Goal: Information Seeking & Learning: Stay updated

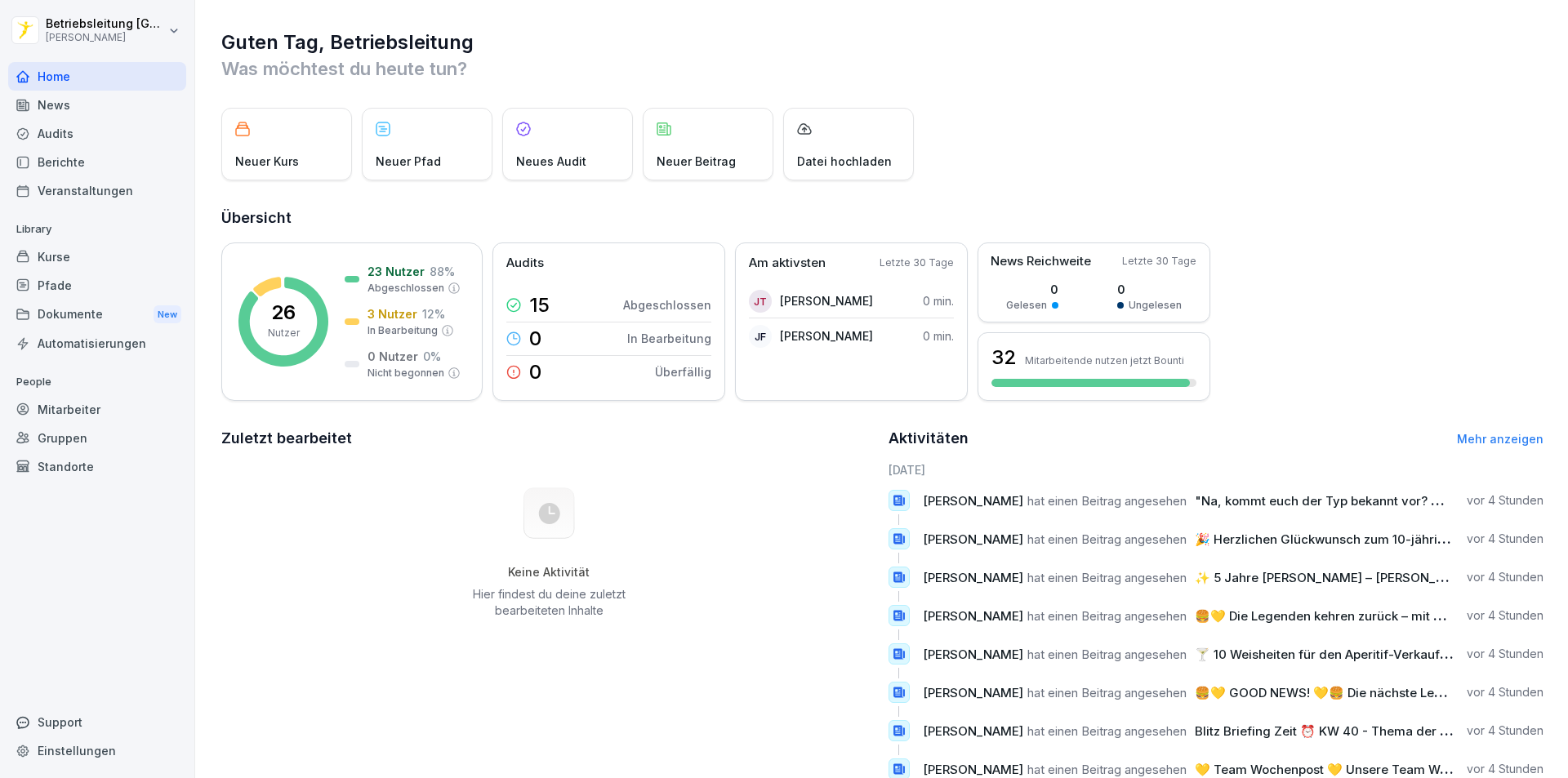
click at [725, 161] on p "Neuer Beitrag" at bounding box center [696, 162] width 79 height 17
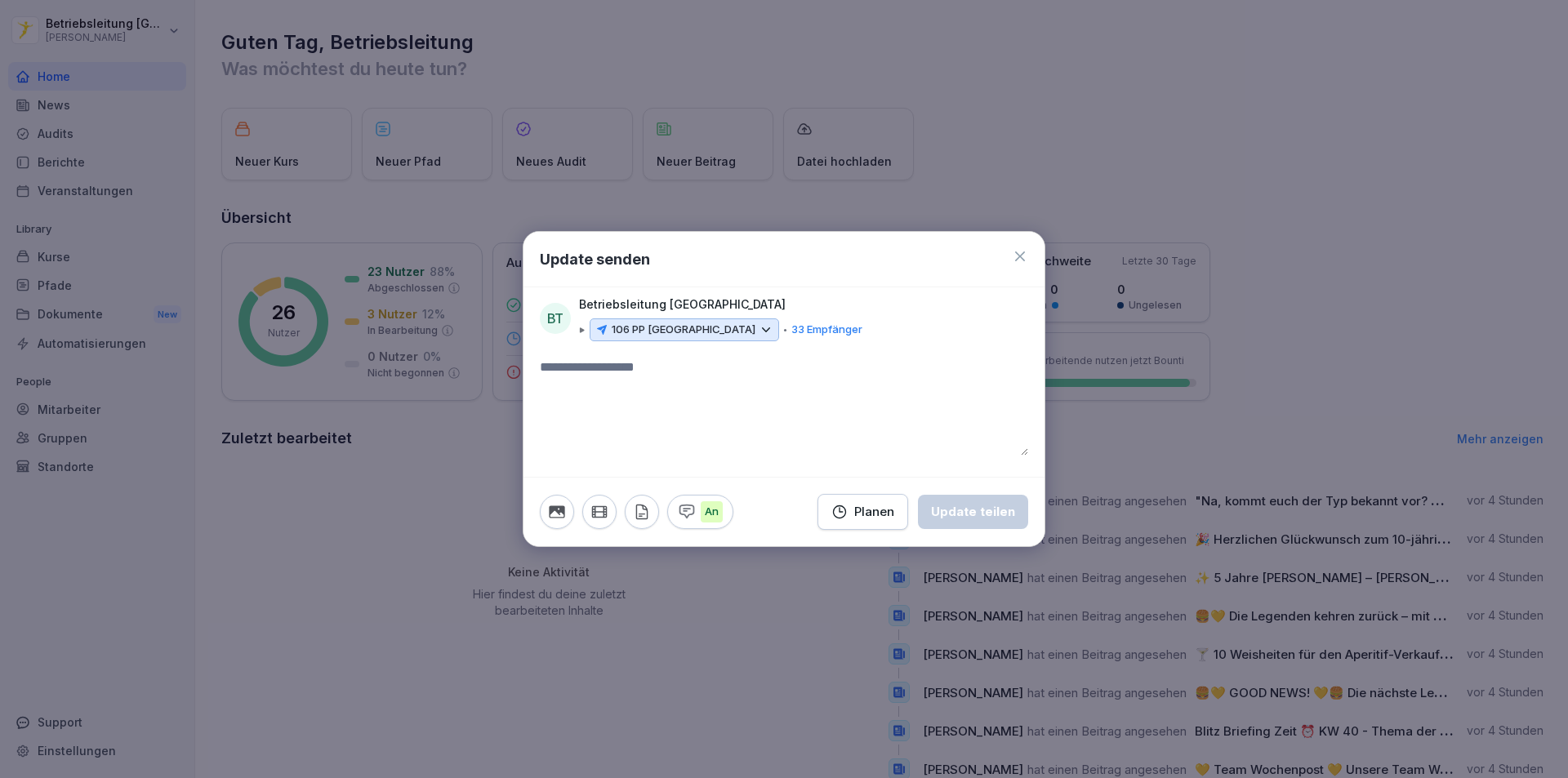
click at [1015, 233] on div "Update senden" at bounding box center [784, 259] width 521 height 56
click at [1019, 255] on icon at bounding box center [1019, 256] width 16 height 16
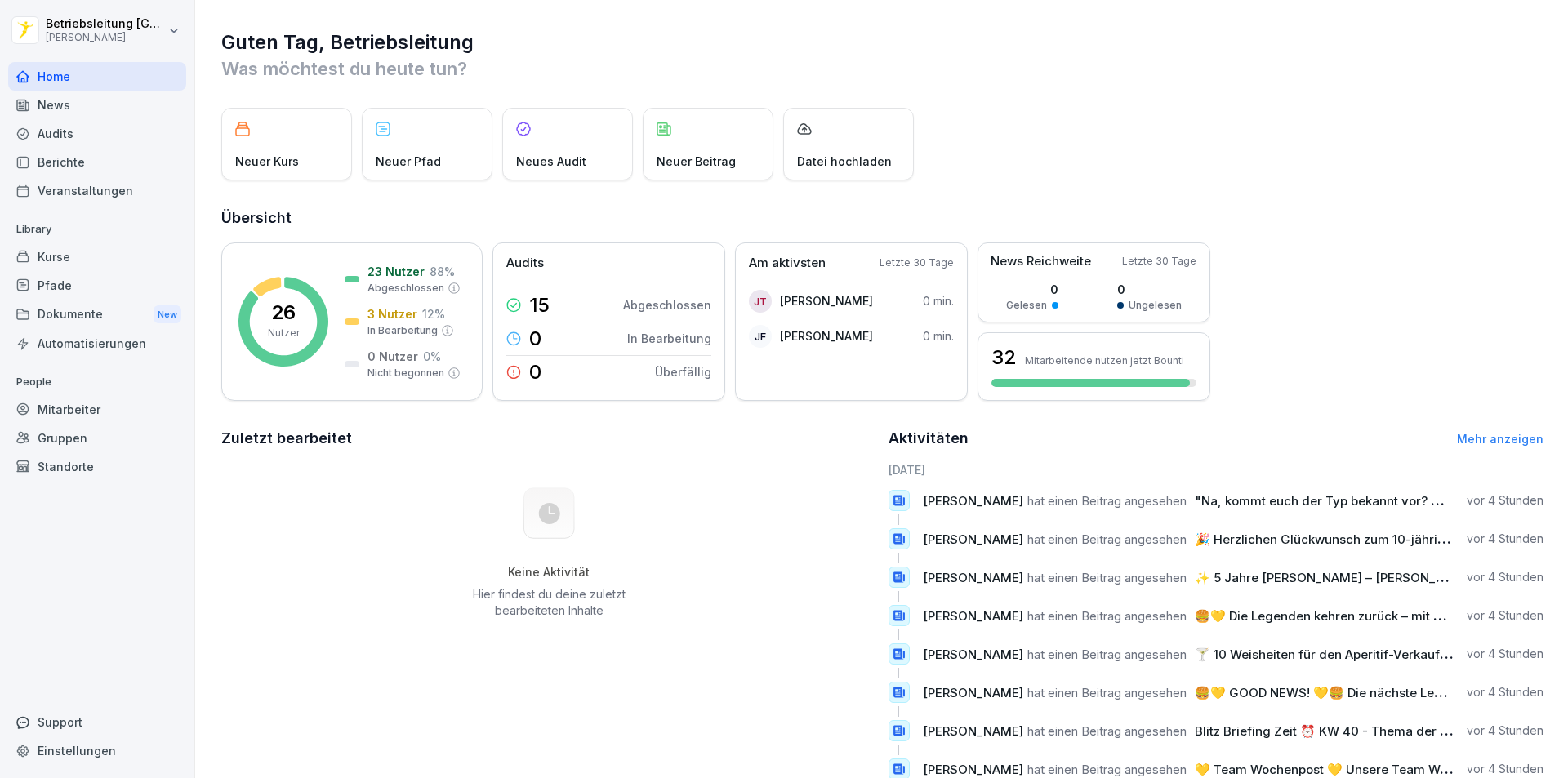
click at [816, 157] on p "Datei hochladen" at bounding box center [844, 162] width 95 height 17
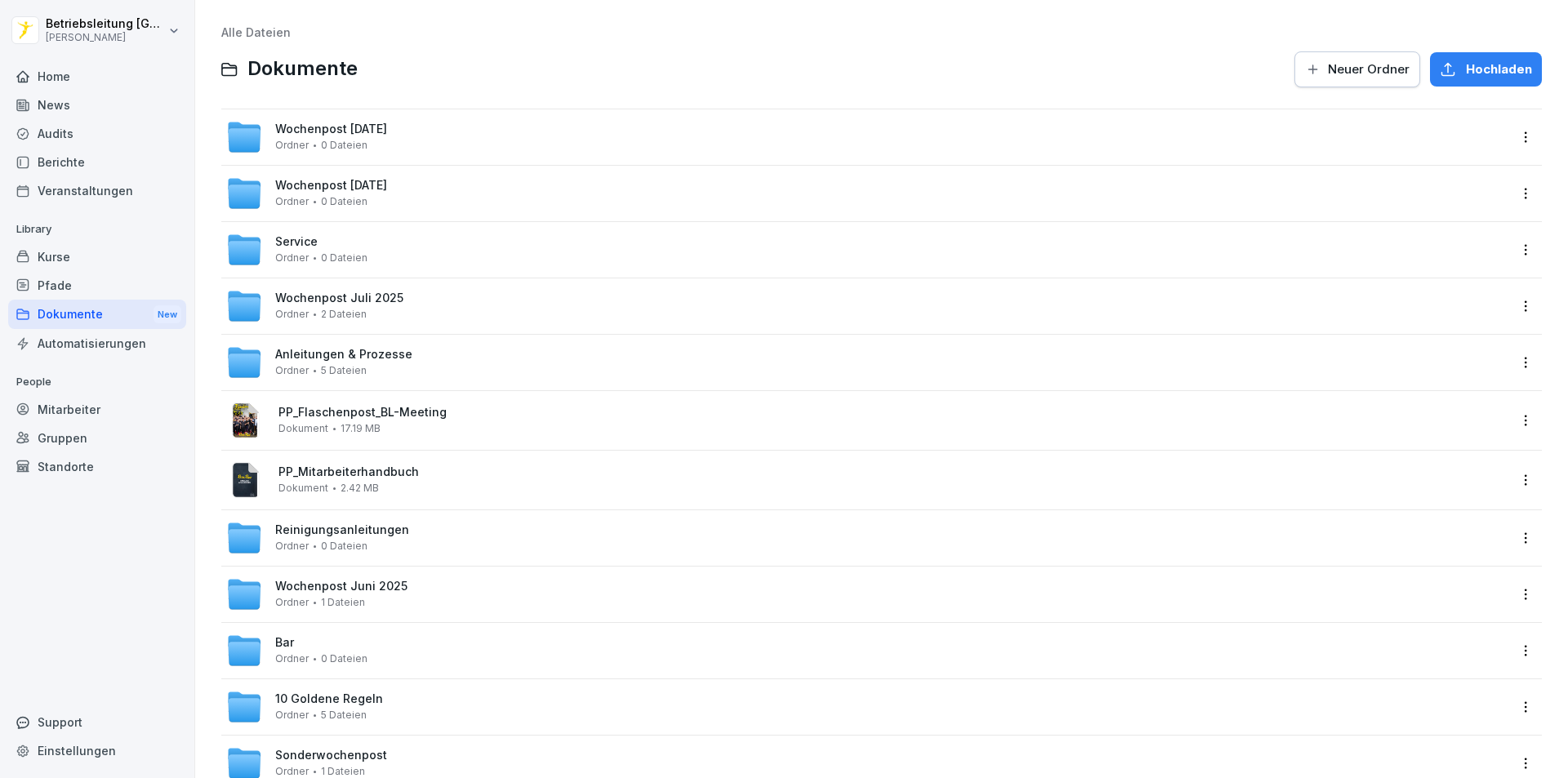
click at [314, 145] on div at bounding box center [315, 145] width 3 height 3
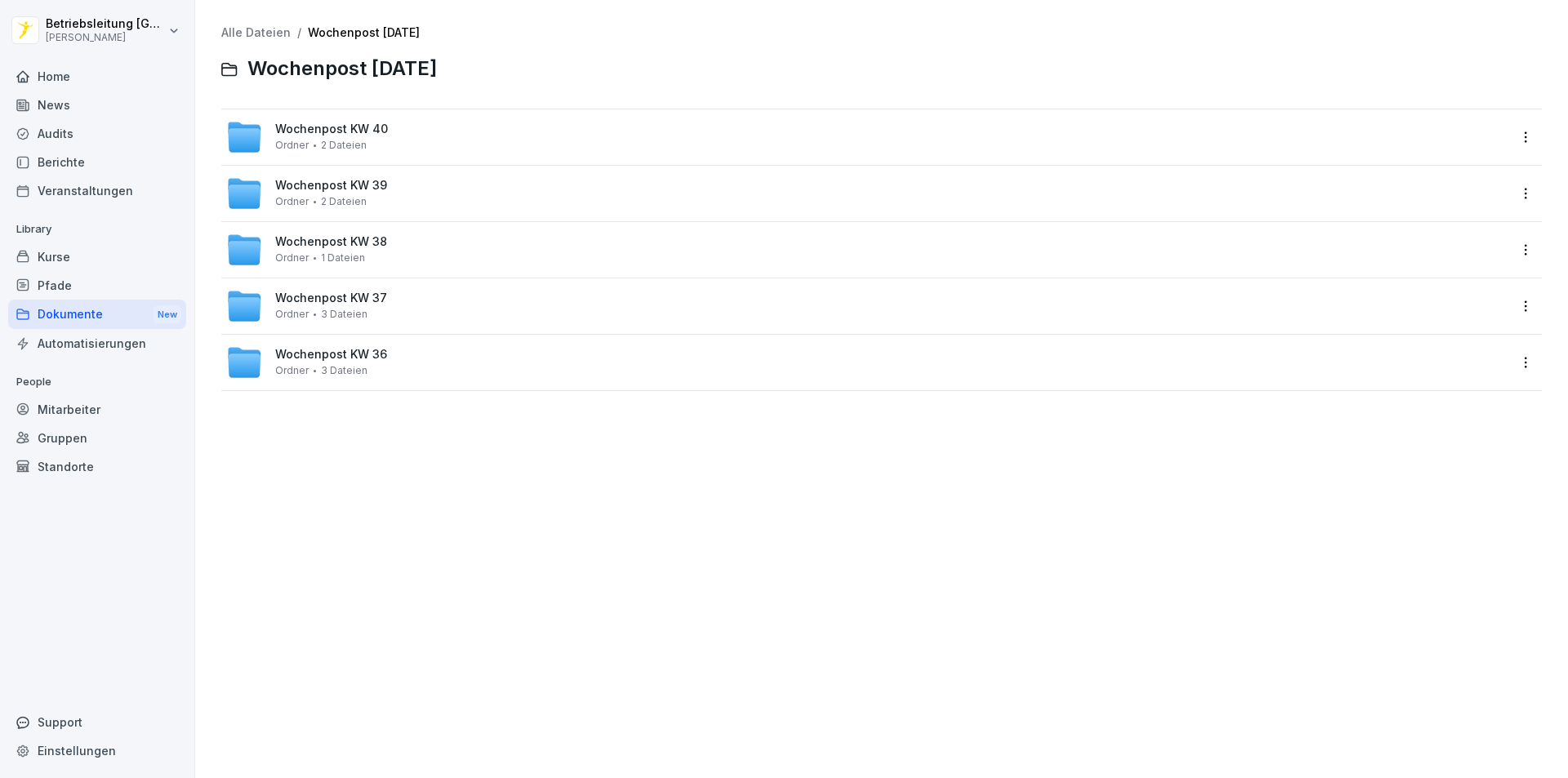
click at [324, 137] on div "Wochenpost KW 40 Ordner 2 Dateien" at bounding box center [332, 137] width 113 height 29
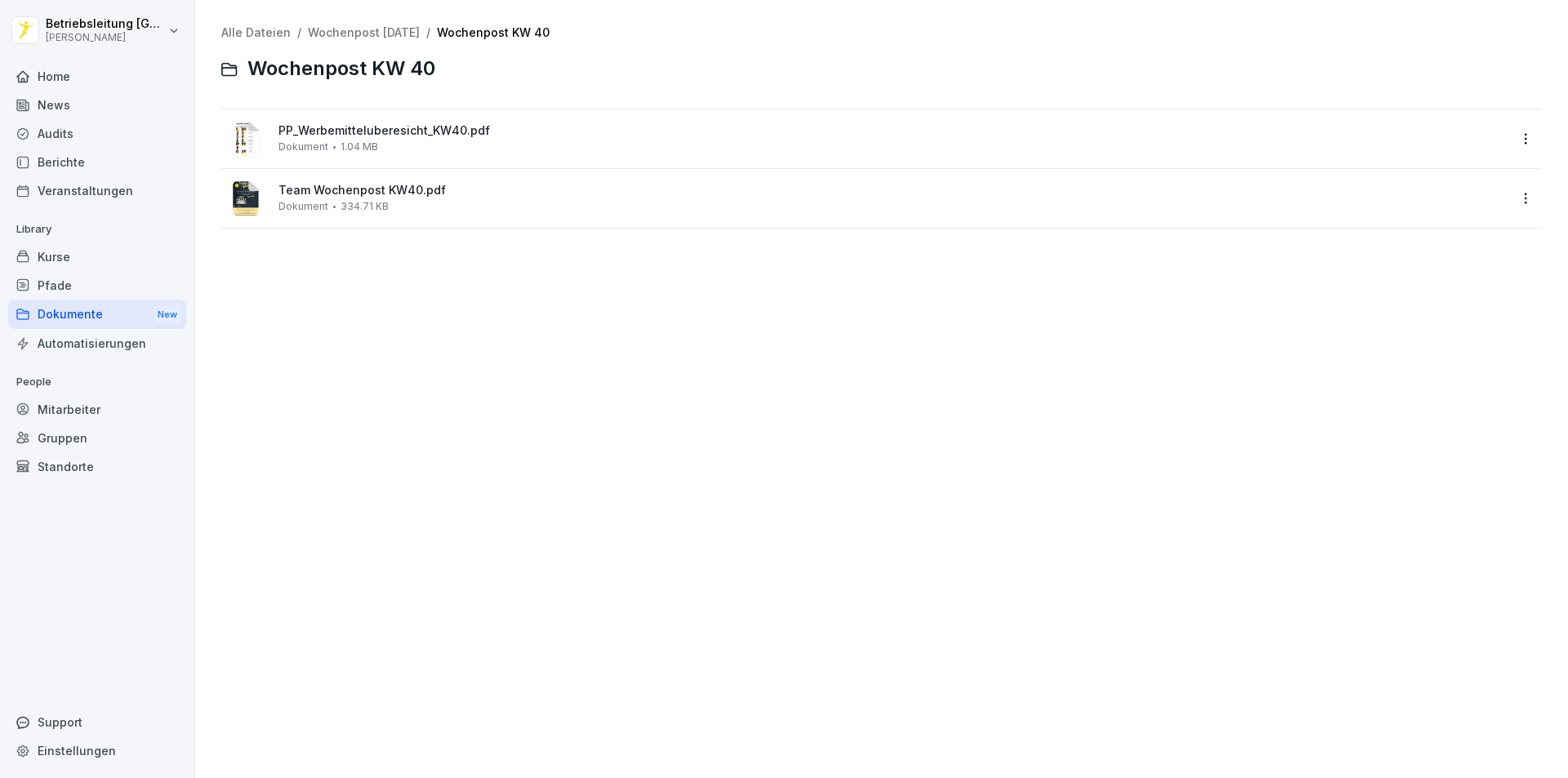
click at [338, 130] on span "PP_Werbemitteluberesicht_KW40.pdf" at bounding box center [893, 131] width 1229 height 14
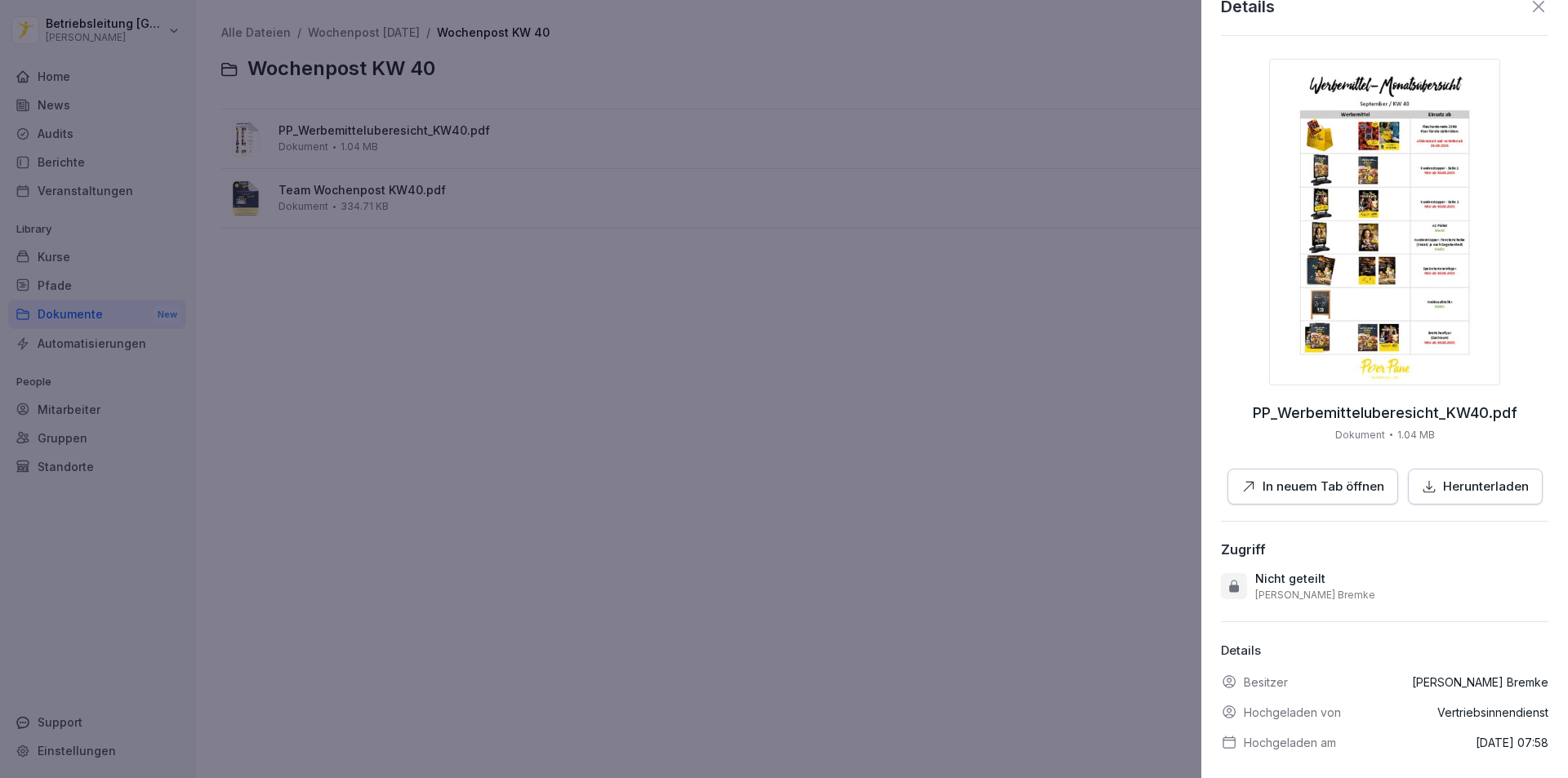
scroll to position [50, 0]
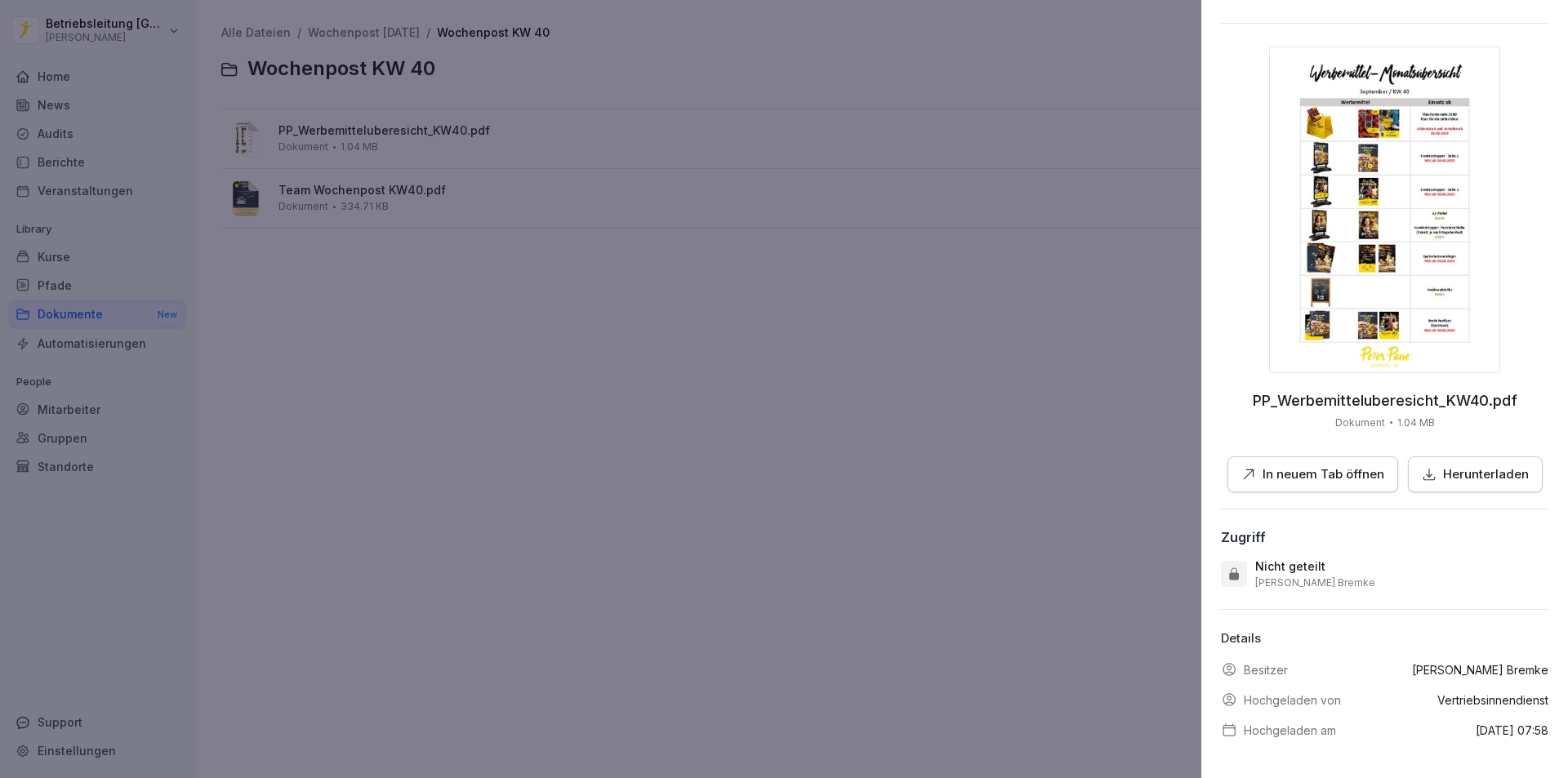
click at [309, 325] on div at bounding box center [784, 389] width 1568 height 778
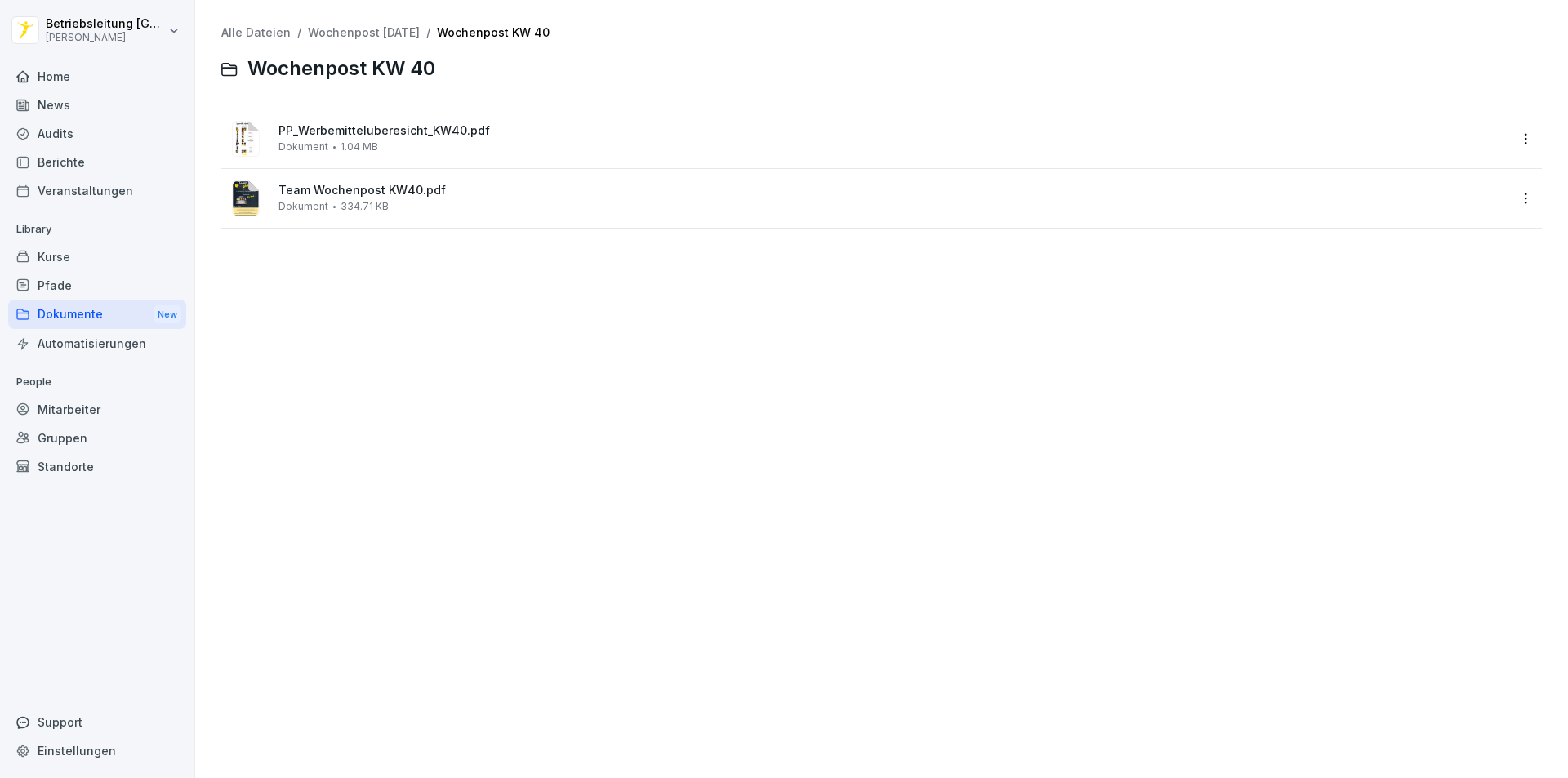
click at [274, 195] on div "Team Wochenpost KW40.pdf Dokument 334.71 KB" at bounding box center [866, 198] width 1282 height 39
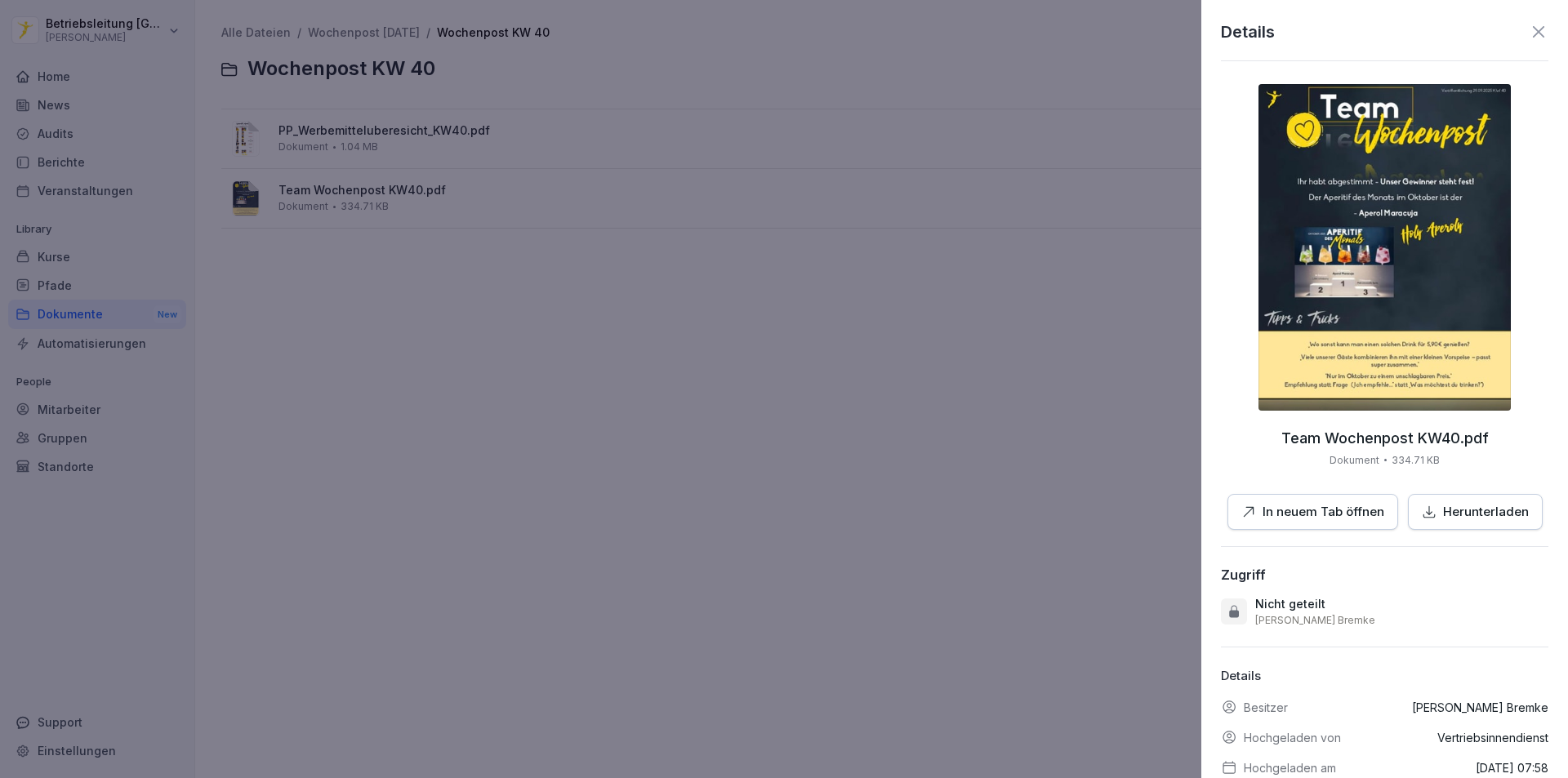
click at [1529, 25] on icon at bounding box center [1538, 32] width 19 height 19
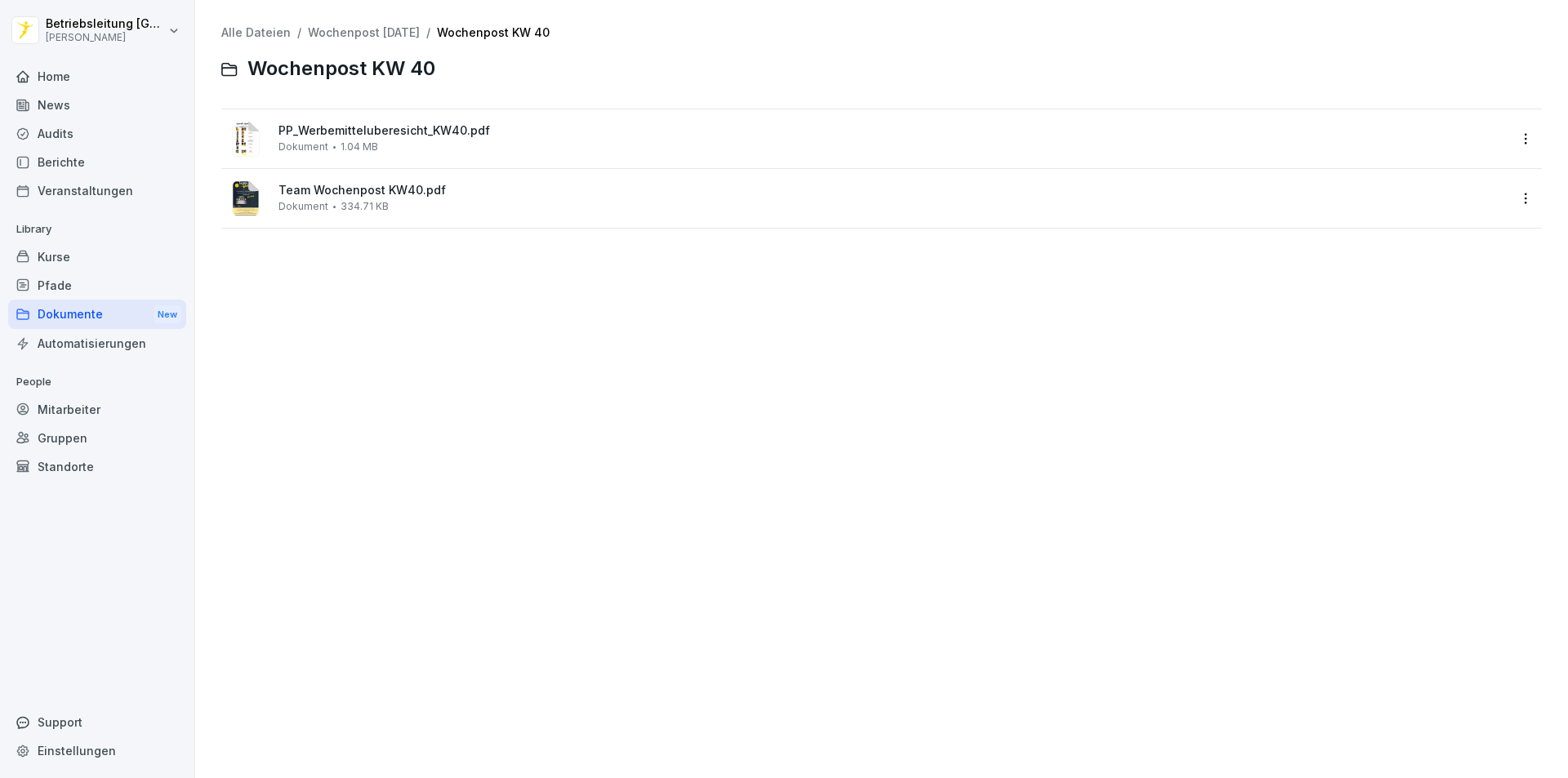
click at [47, 105] on div "News" at bounding box center [98, 105] width 178 height 29
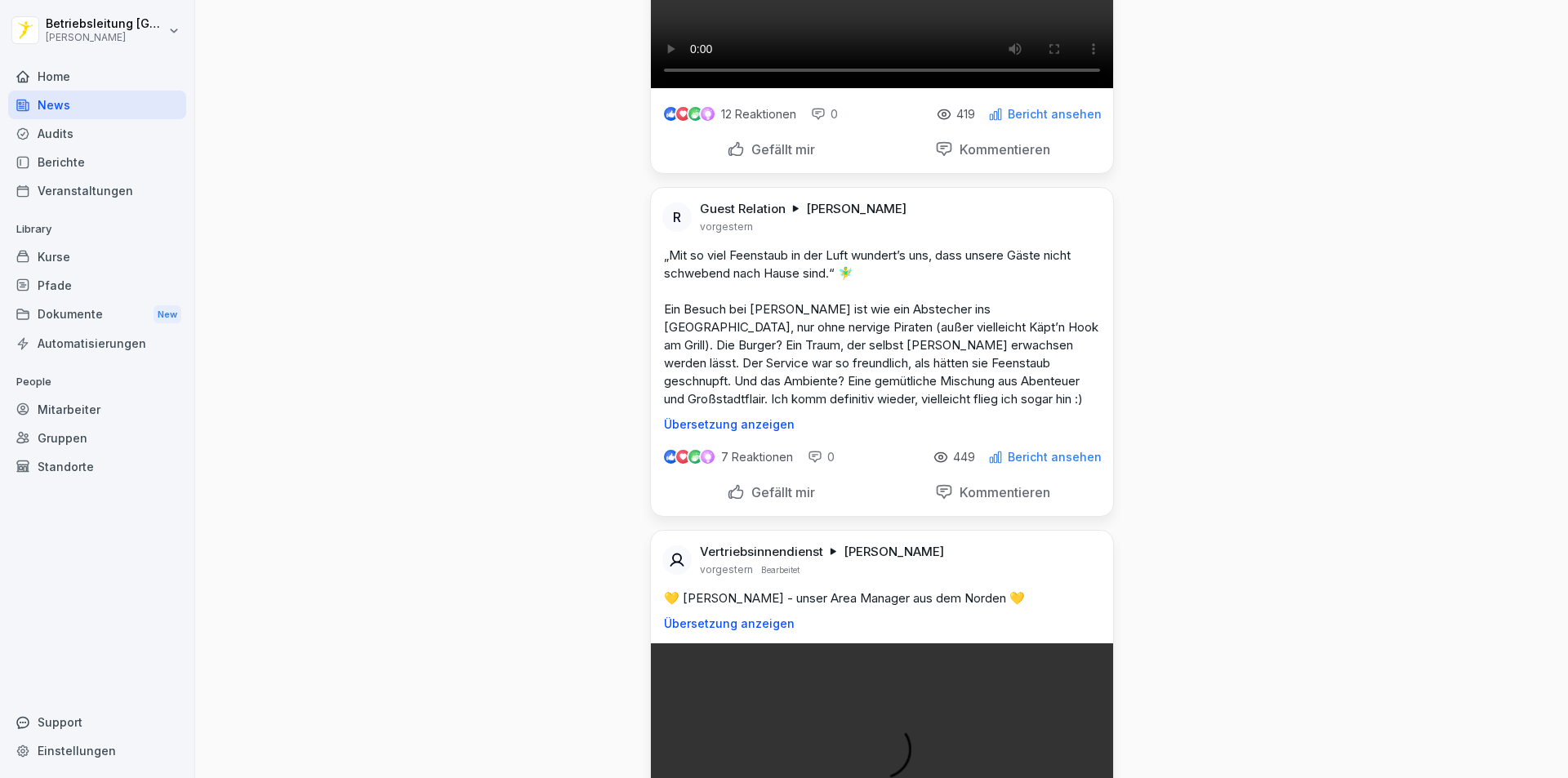
scroll to position [1990, 0]
